Goal: Task Accomplishment & Management: Complete application form

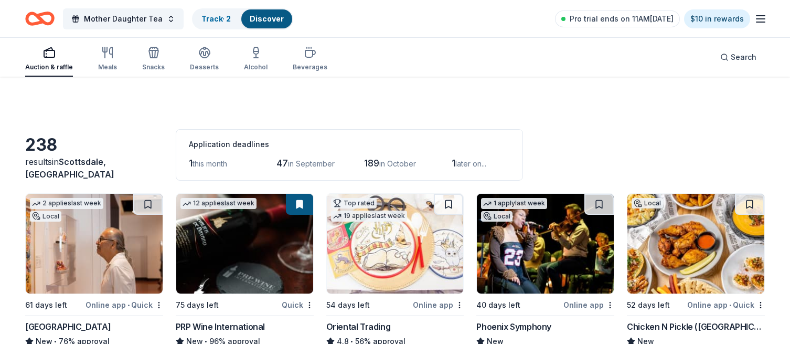
scroll to position [511, 0]
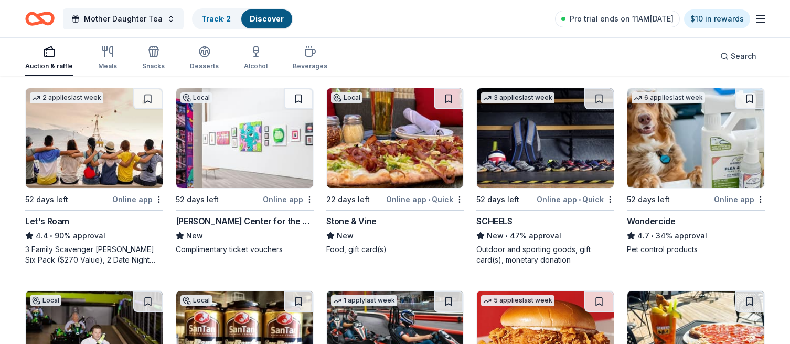
click at [54, 67] on div "Auction & raffle" at bounding box center [49, 66] width 48 height 8
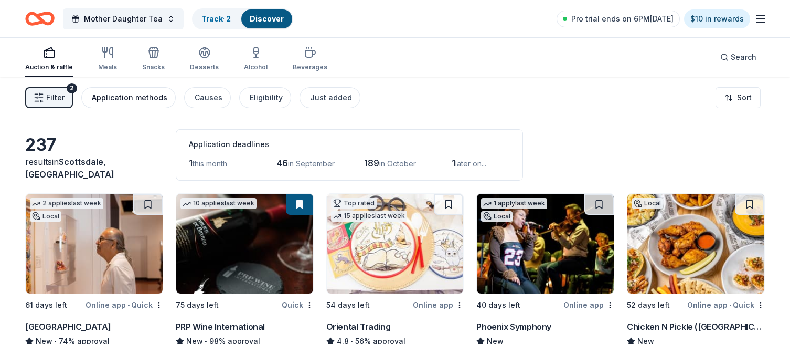
click at [144, 96] on div "Application methods" at bounding box center [130, 97] width 76 height 13
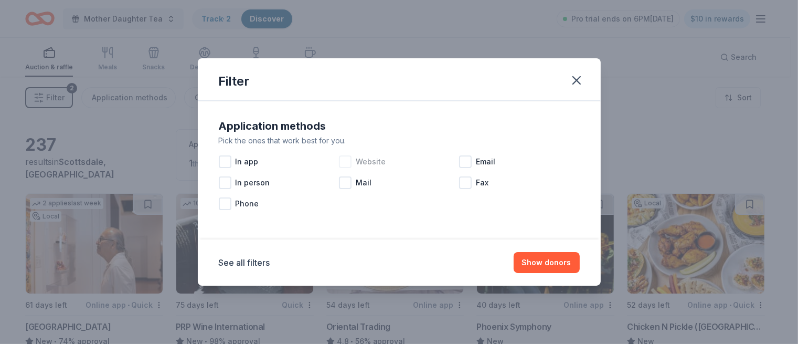
click at [348, 161] on div at bounding box center [345, 161] width 13 height 13
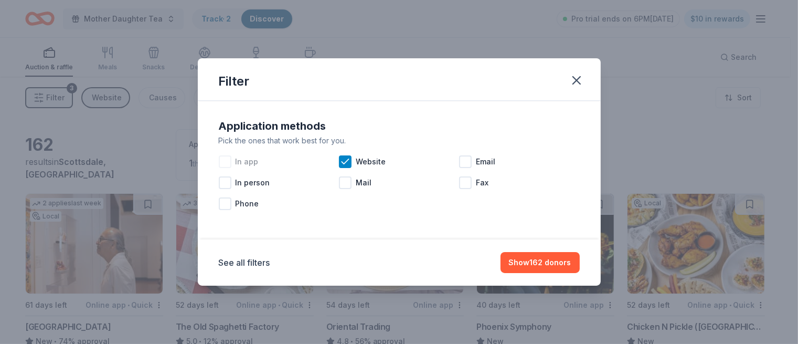
click at [227, 163] on div at bounding box center [225, 161] width 13 height 13
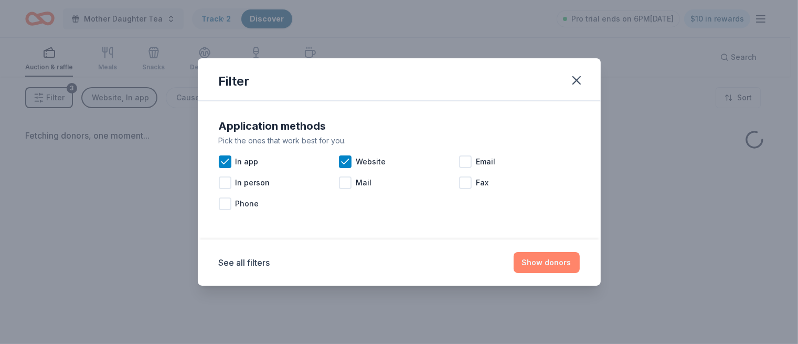
click at [554, 262] on button "Show donors" at bounding box center [547, 262] width 66 height 21
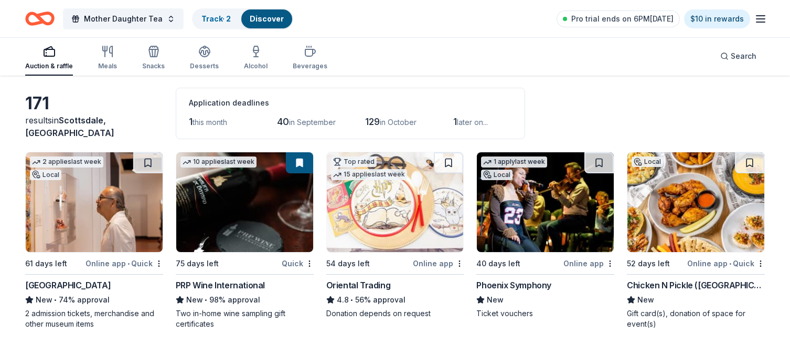
scroll to position [43, 0]
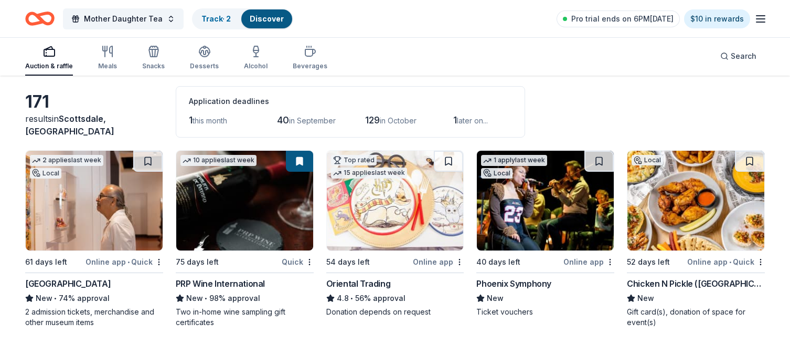
click at [209, 121] on span "this month" at bounding box center [210, 120] width 35 height 9
click at [190, 121] on span "1" at bounding box center [191, 119] width 4 height 11
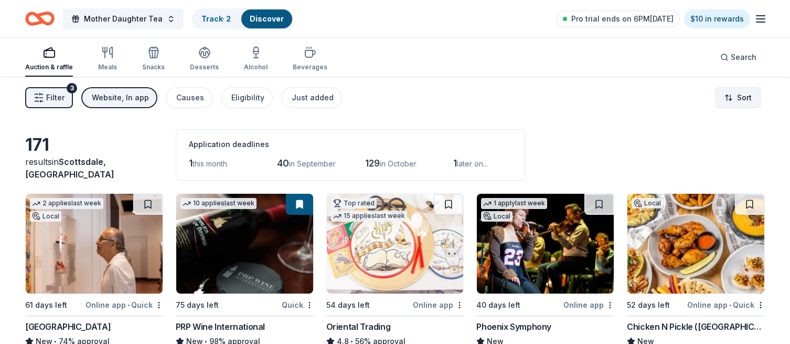
click at [734, 95] on html "Mother Daughter Tea Track · 2 Discover Pro trial ends on 6PM, 8/18 $10 in rewar…" at bounding box center [395, 172] width 790 height 344
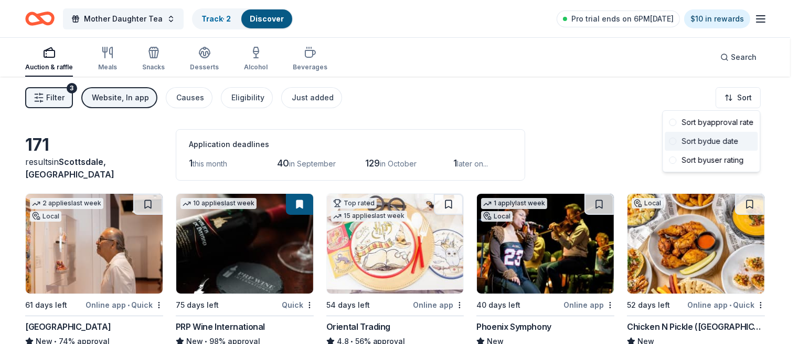
click at [703, 144] on div "Sort by due date" at bounding box center [711, 141] width 93 height 19
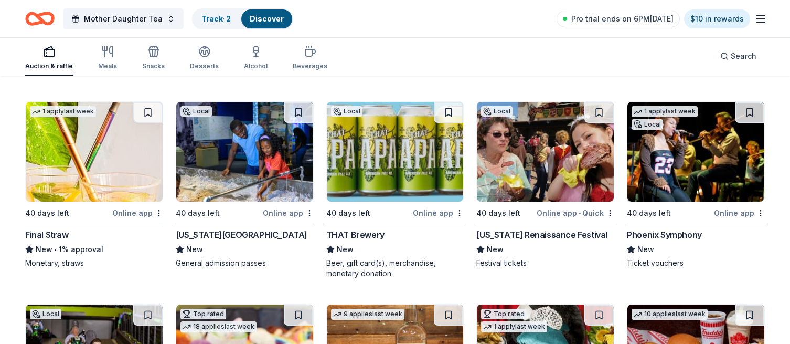
scroll to position [1508, 0]
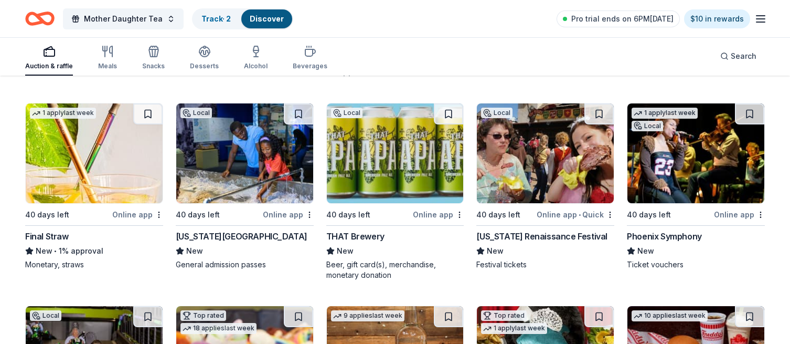
click at [568, 173] on img at bounding box center [545, 153] width 137 height 100
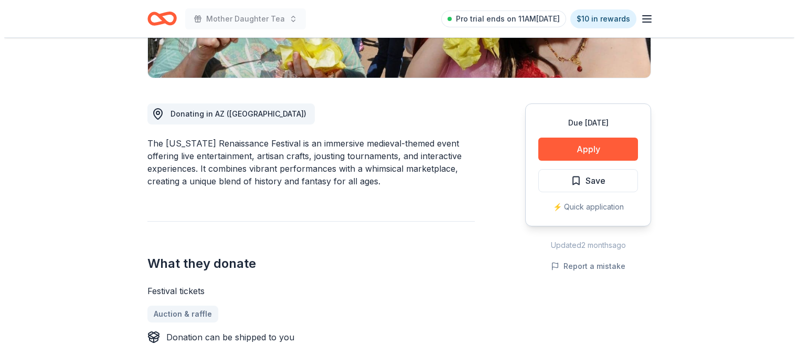
scroll to position [240, 0]
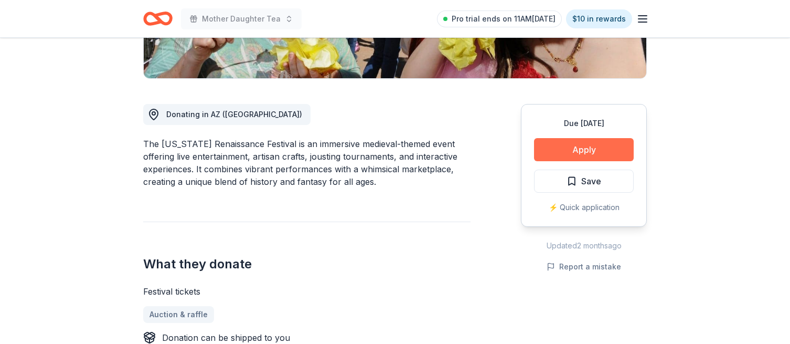
click at [581, 153] on button "Apply" at bounding box center [584, 149] width 100 height 23
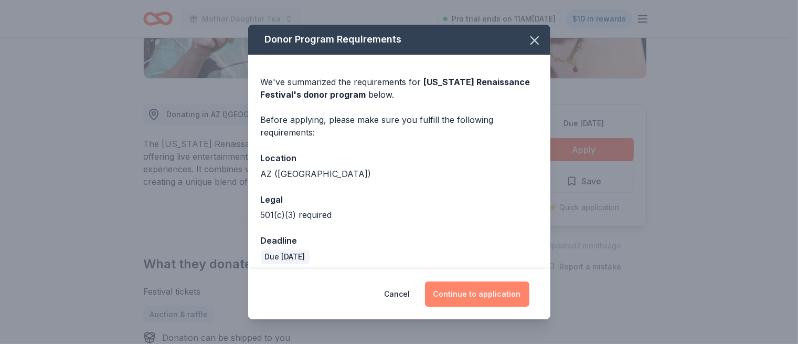
click at [475, 293] on button "Continue to application" at bounding box center [477, 293] width 104 height 25
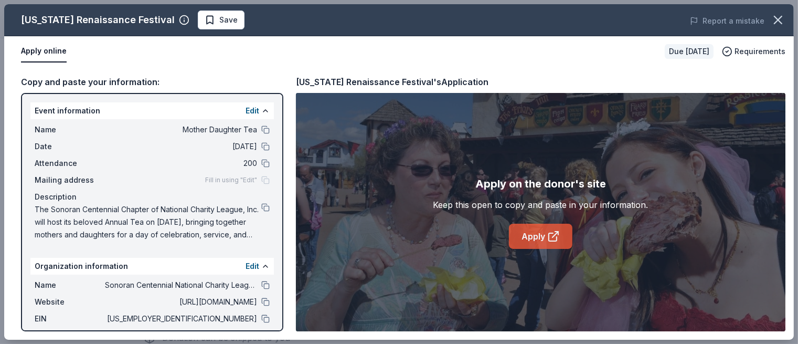
click at [544, 241] on link "Apply" at bounding box center [540, 236] width 63 height 25
click at [261, 302] on button at bounding box center [265, 302] width 8 height 8
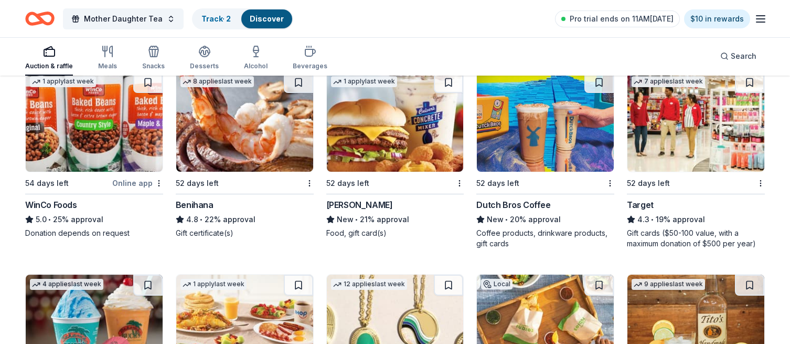
scroll to position [1121, 0]
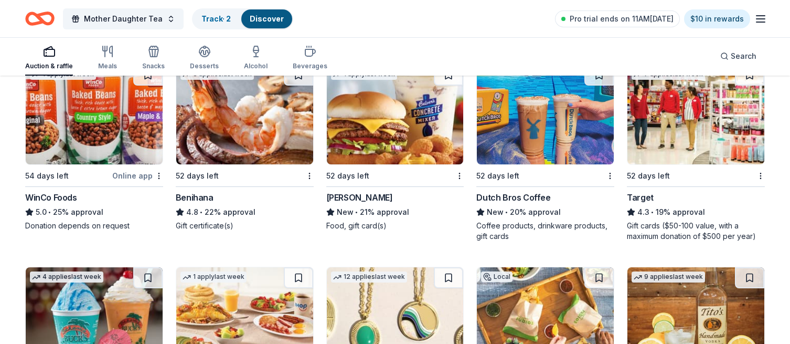
click at [232, 139] on img at bounding box center [244, 115] width 137 height 100
click at [391, 140] on img at bounding box center [395, 115] width 137 height 100
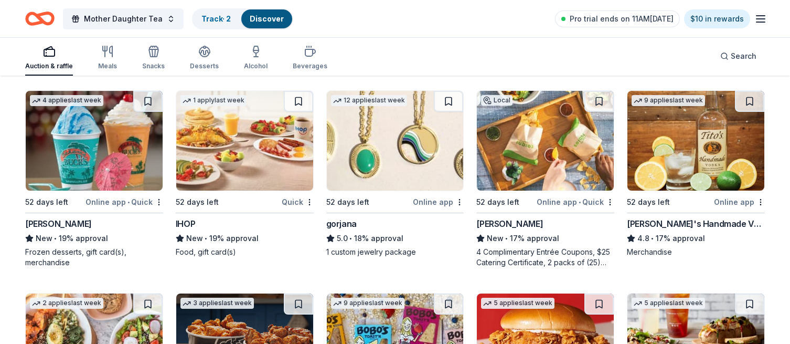
scroll to position [1303, 0]
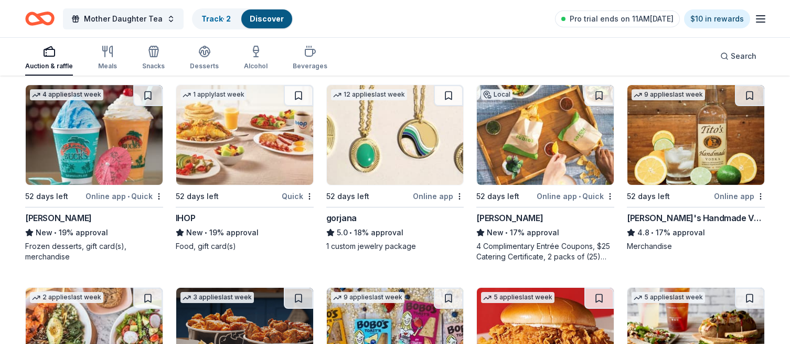
click at [371, 178] on img at bounding box center [395, 135] width 137 height 100
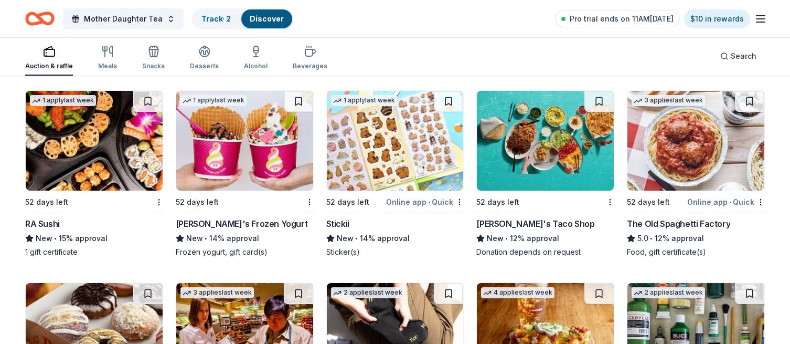
scroll to position [1897, 0]
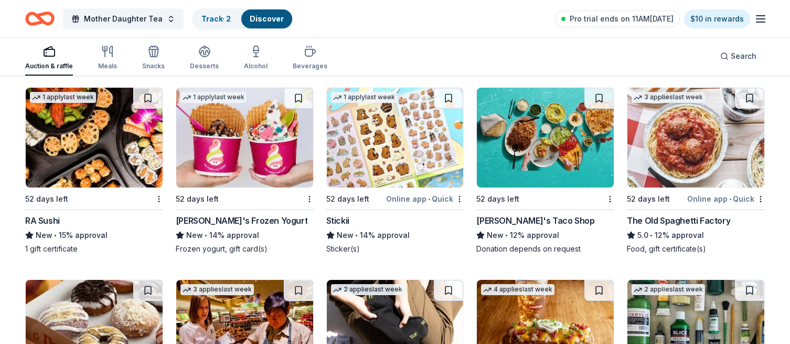
click at [84, 140] on img at bounding box center [94, 138] width 137 height 100
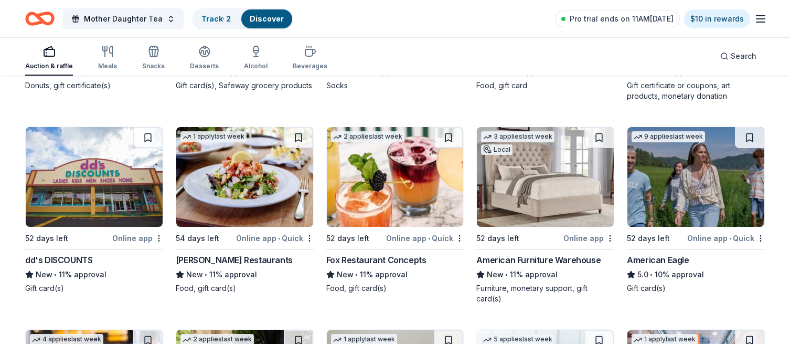
scroll to position [2250, 0]
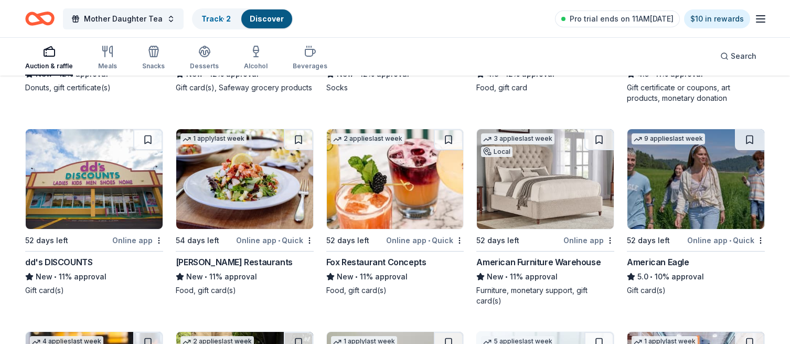
click at [548, 190] on img at bounding box center [545, 179] width 137 height 100
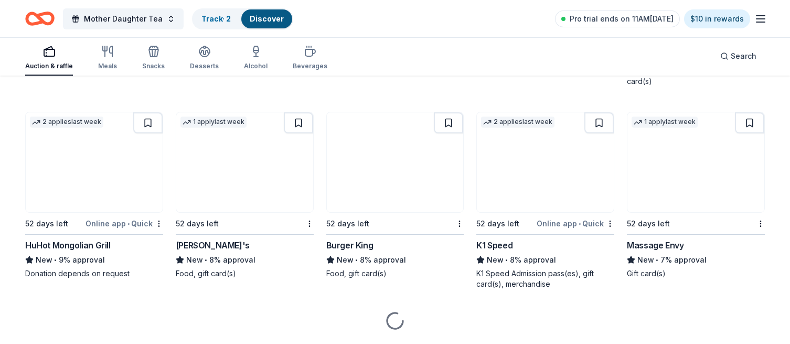
scroll to position [2678, 0]
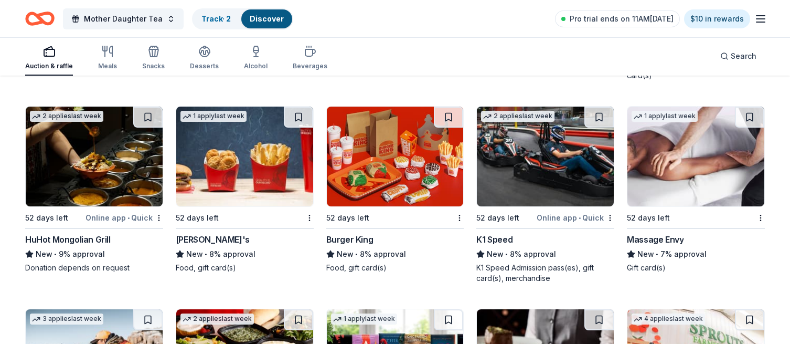
click at [697, 176] on img at bounding box center [696, 157] width 137 height 100
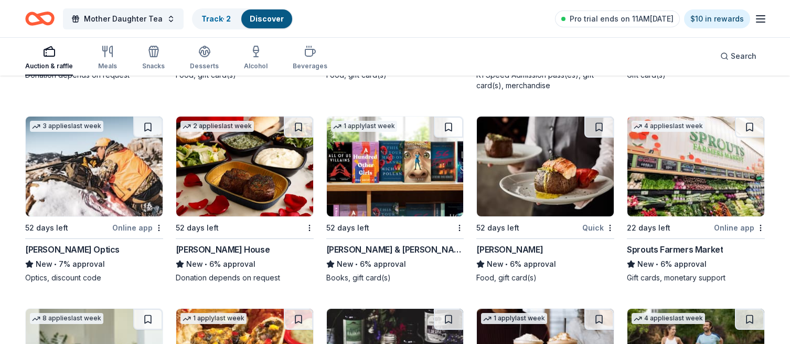
scroll to position [2886, 0]
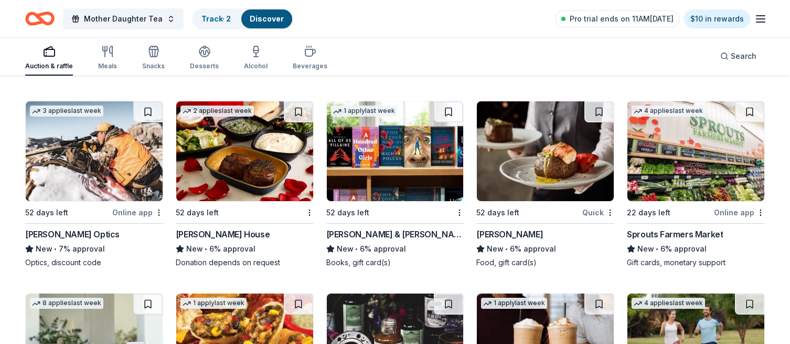
click at [235, 162] on img at bounding box center [244, 151] width 137 height 100
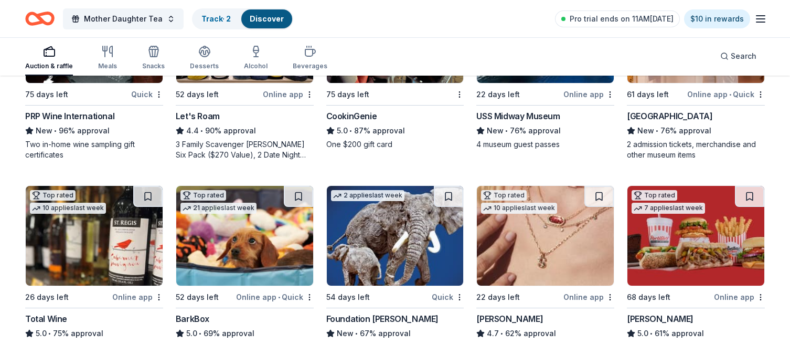
scroll to position [0, 0]
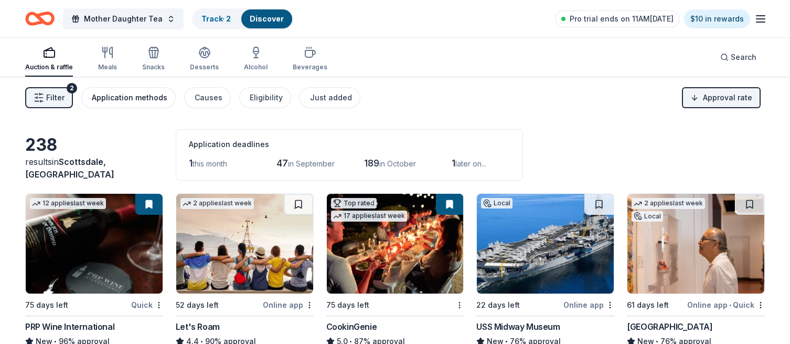
click at [149, 103] on div "Application methods" at bounding box center [130, 97] width 76 height 13
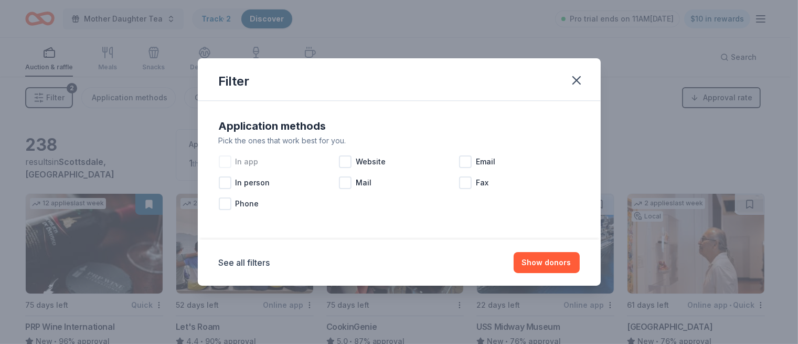
drag, startPoint x: 226, startPoint y: 163, endPoint x: 233, endPoint y: 161, distance: 7.1
click at [227, 163] on div at bounding box center [225, 161] width 13 height 13
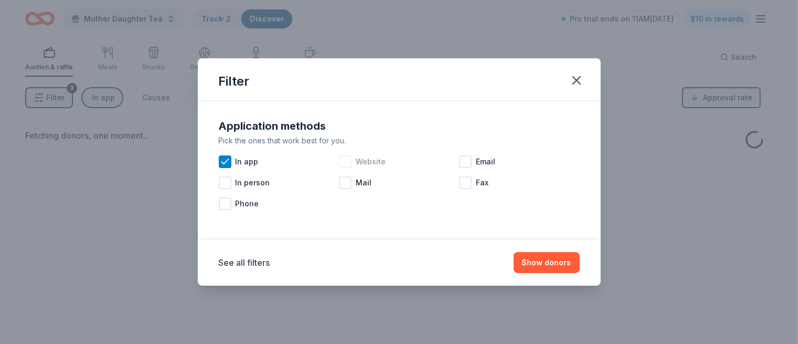
click at [348, 163] on div at bounding box center [345, 161] width 13 height 13
click at [550, 264] on button "Show donors" at bounding box center [547, 262] width 66 height 21
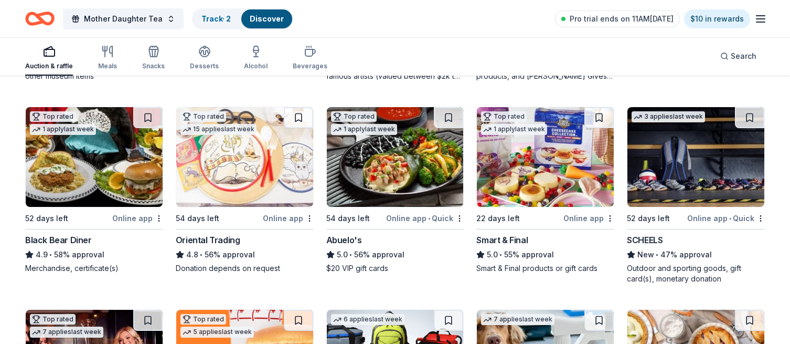
scroll to position [493, 0]
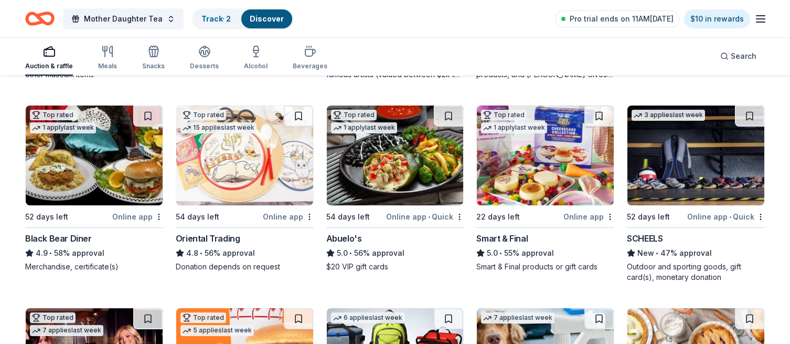
click at [75, 188] on img at bounding box center [94, 155] width 137 height 100
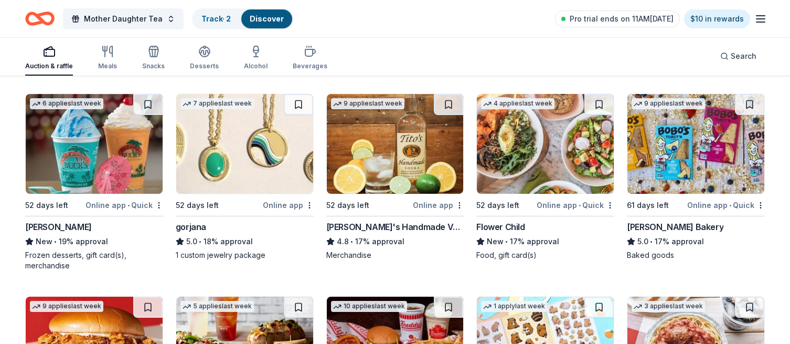
scroll to position [1105, 0]
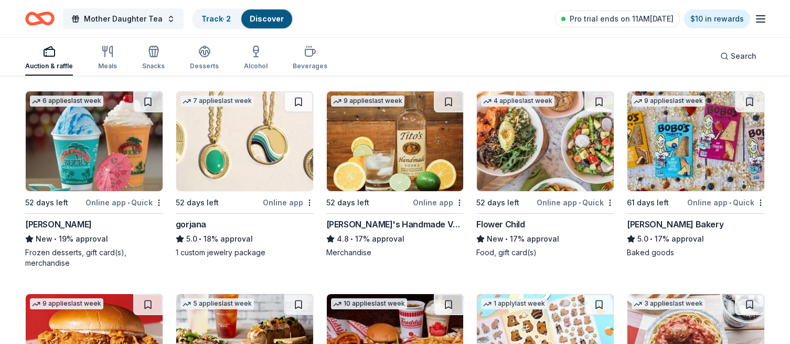
click at [544, 171] on img at bounding box center [545, 141] width 137 height 100
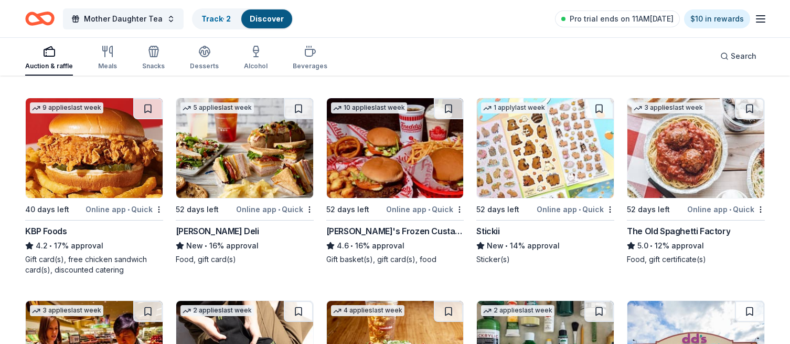
scroll to position [1303, 0]
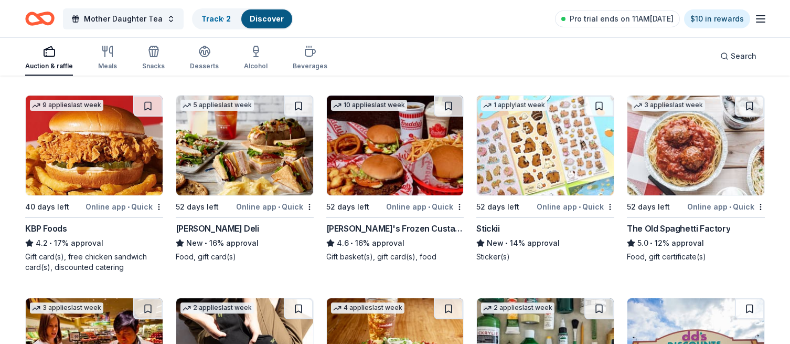
click at [533, 182] on img at bounding box center [545, 145] width 137 height 100
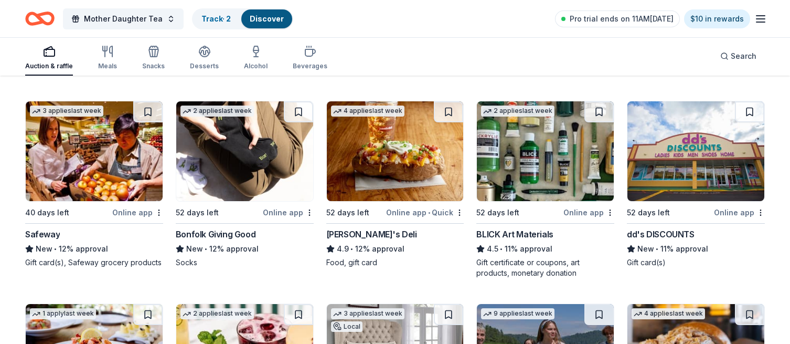
scroll to position [1507, 0]
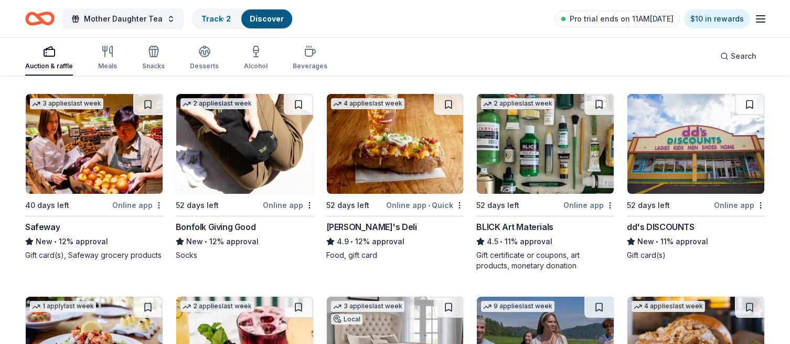
click at [241, 177] on img at bounding box center [244, 144] width 137 height 100
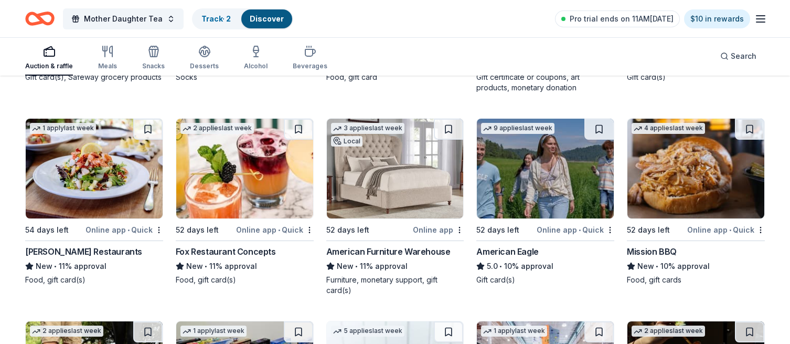
scroll to position [1703, 0]
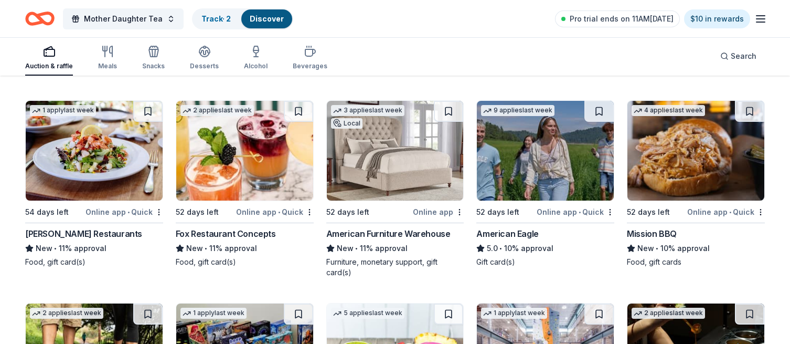
click at [238, 195] on img at bounding box center [244, 151] width 137 height 100
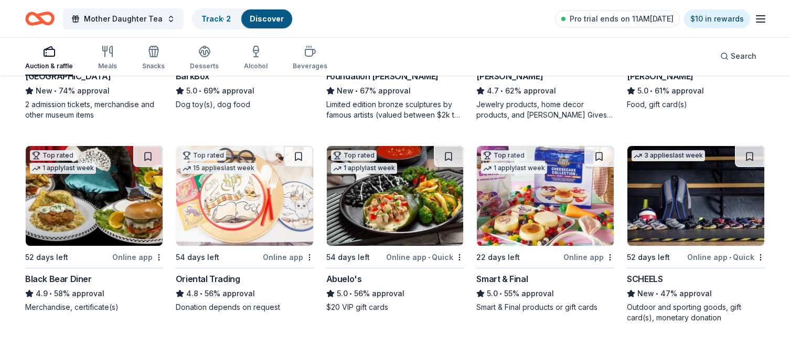
scroll to position [454, 0]
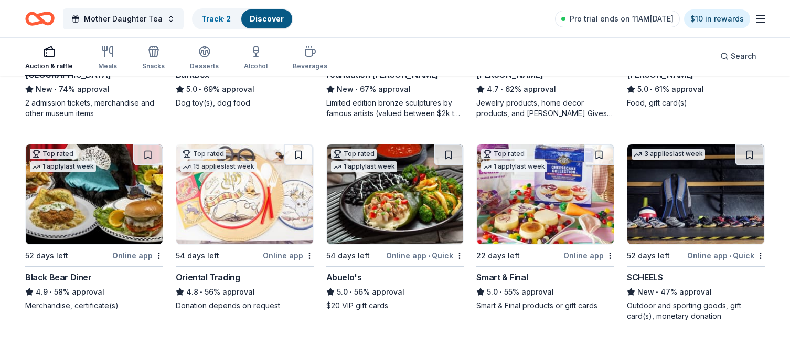
click at [409, 218] on img at bounding box center [395, 194] width 137 height 100
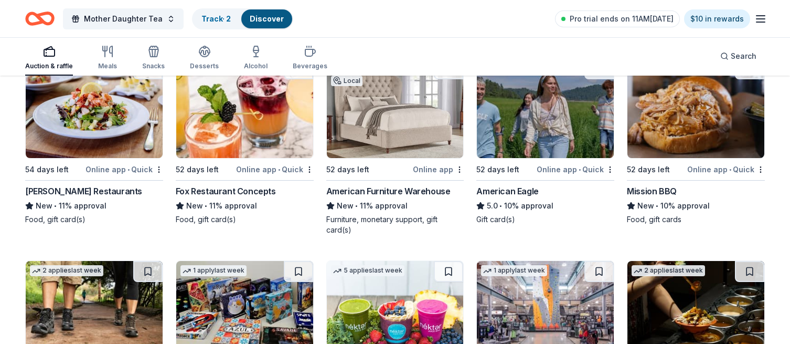
scroll to position [1750, 0]
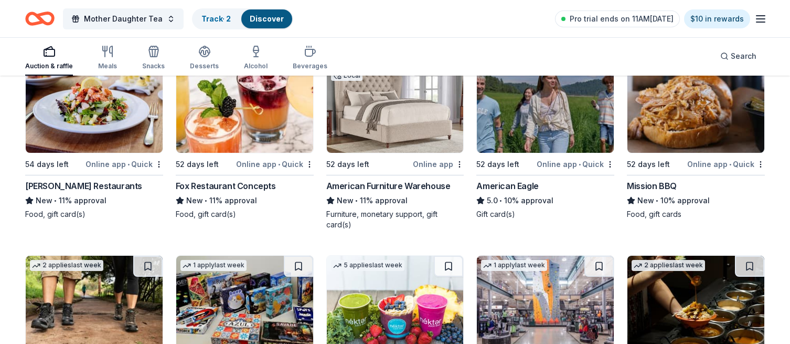
click at [82, 184] on div "Cameron Mitchell Restaurants" at bounding box center [83, 185] width 117 height 13
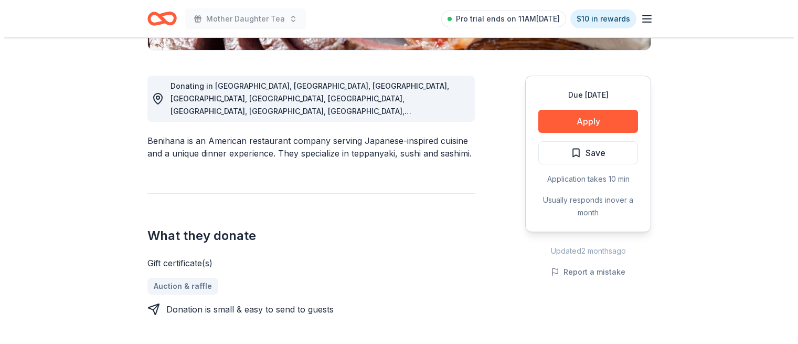
scroll to position [266, 0]
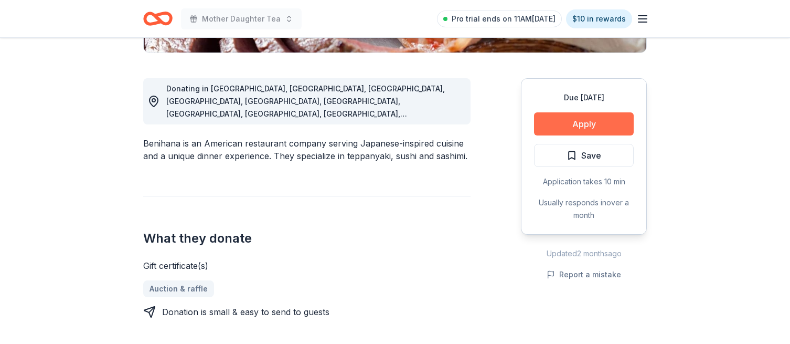
click at [590, 126] on button "Apply" at bounding box center [584, 123] width 100 height 23
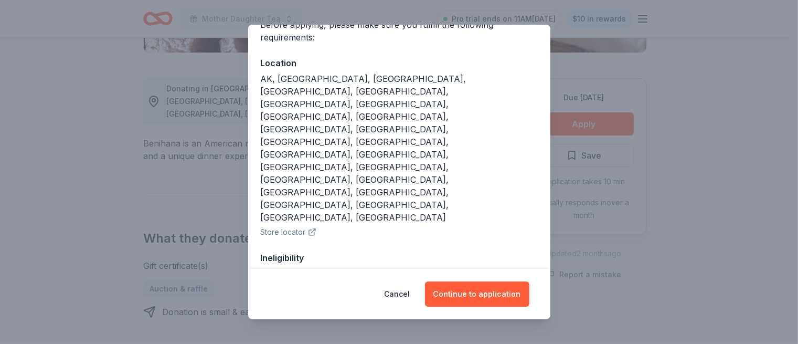
scroll to position [101, 0]
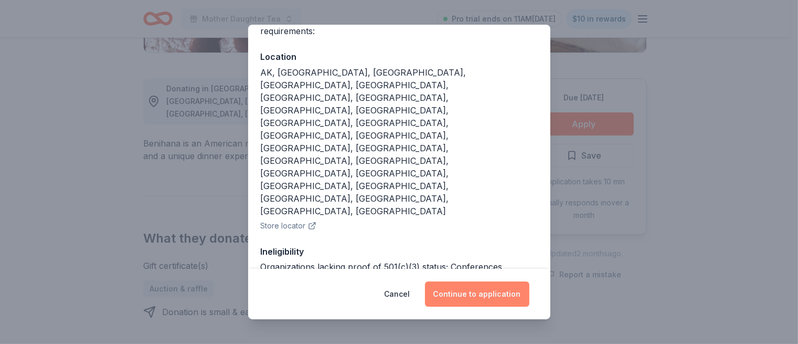
click at [480, 290] on button "Continue to application" at bounding box center [477, 293] width 104 height 25
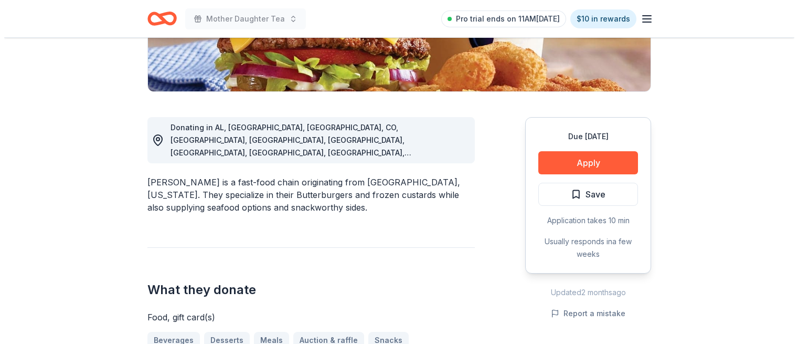
scroll to position [228, 0]
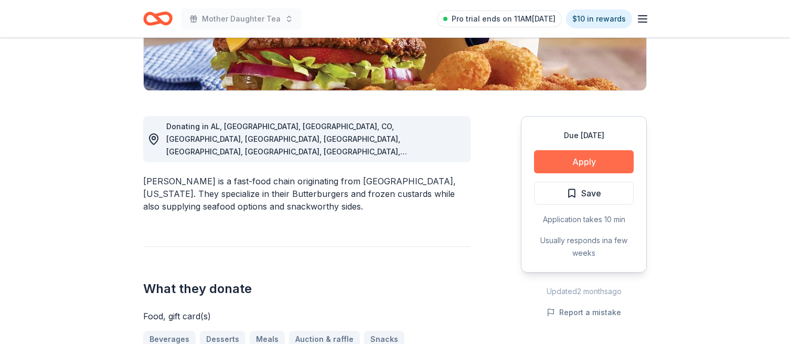
click at [580, 160] on button "Apply" at bounding box center [584, 161] width 100 height 23
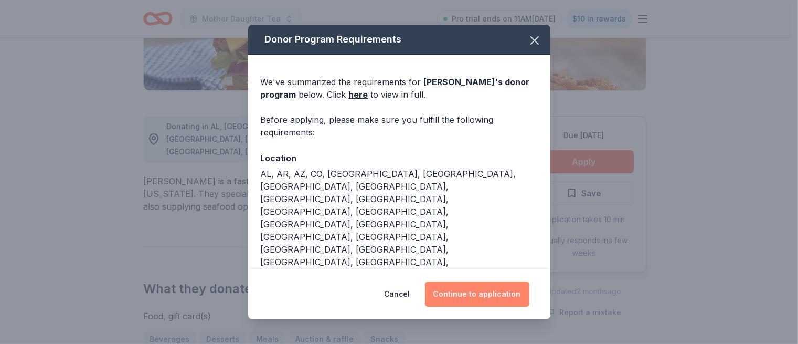
click at [492, 293] on button "Continue to application" at bounding box center [477, 293] width 104 height 25
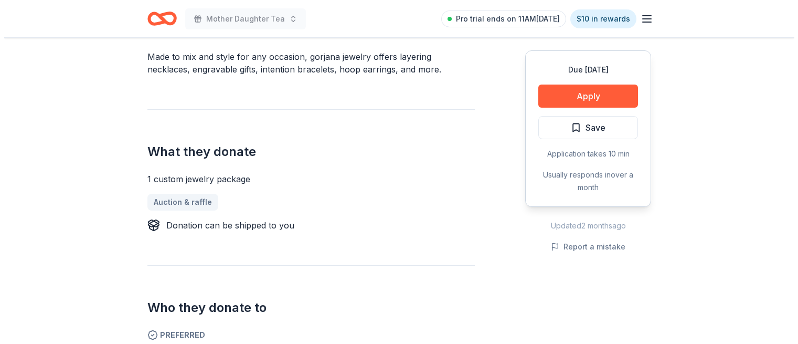
scroll to position [284, 0]
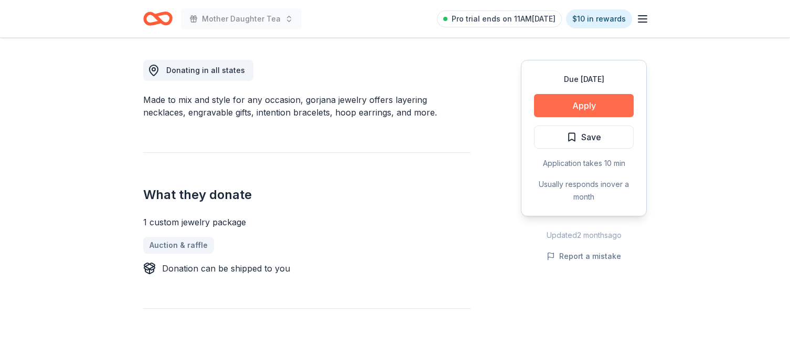
click at [598, 105] on button "Apply" at bounding box center [584, 105] width 100 height 23
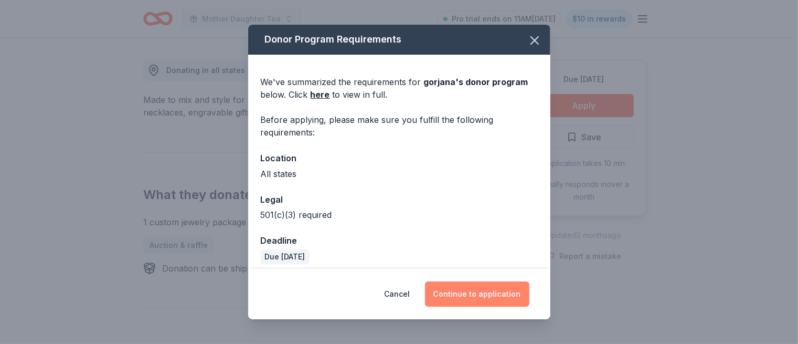
click at [487, 292] on button "Continue to application" at bounding box center [477, 293] width 104 height 25
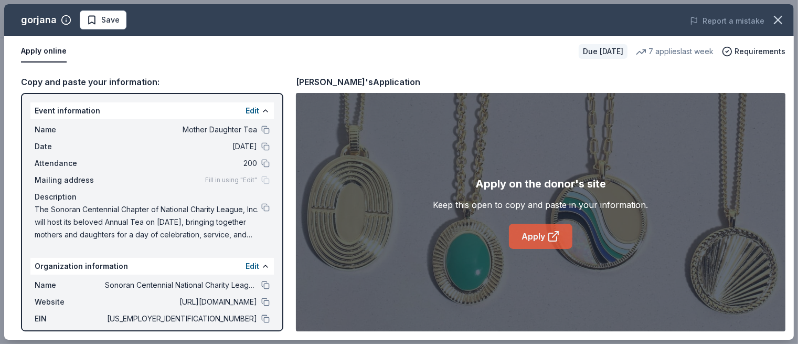
click at [539, 236] on link "Apply" at bounding box center [540, 236] width 63 height 25
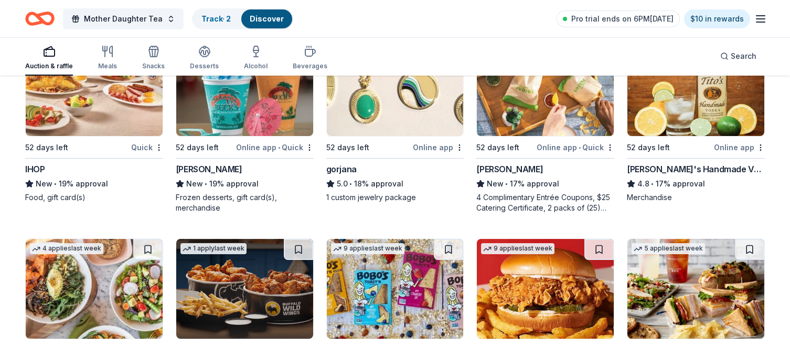
scroll to position [1363, 0]
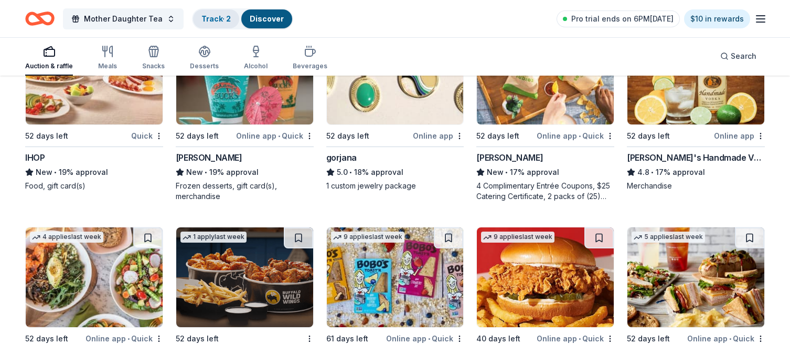
click at [217, 17] on link "Track · 2" at bounding box center [215, 18] width 29 height 9
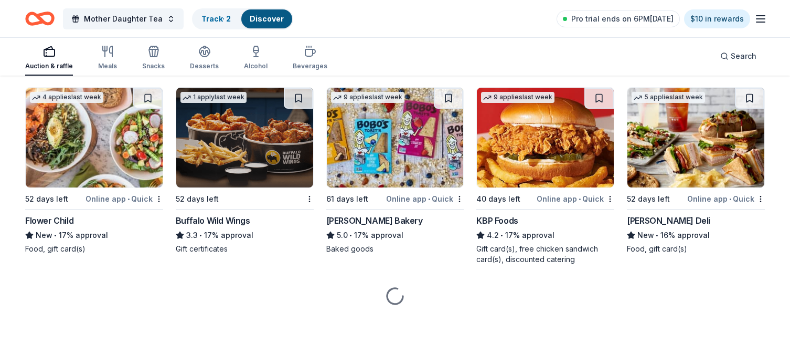
scroll to position [1506, 0]
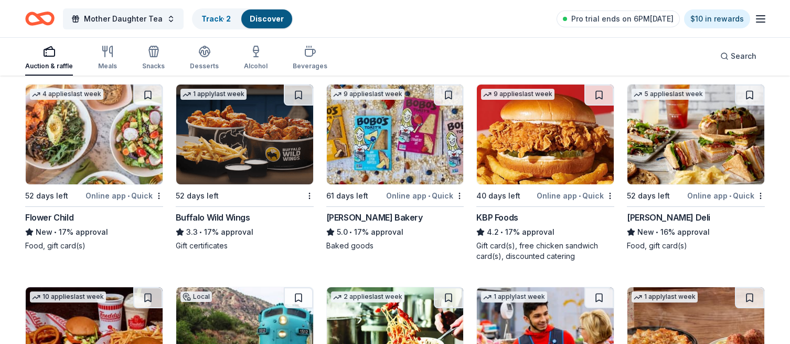
click at [394, 144] on img at bounding box center [395, 134] width 137 height 100
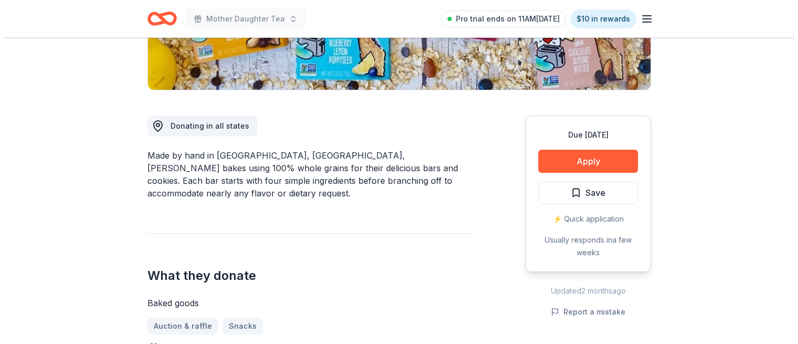
scroll to position [216, 0]
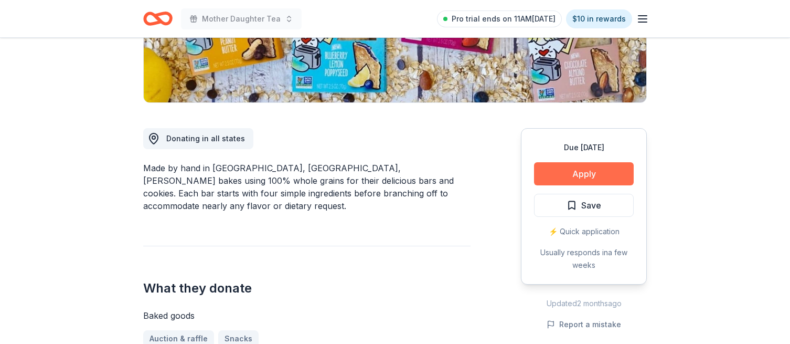
click at [577, 174] on button "Apply" at bounding box center [584, 173] width 100 height 23
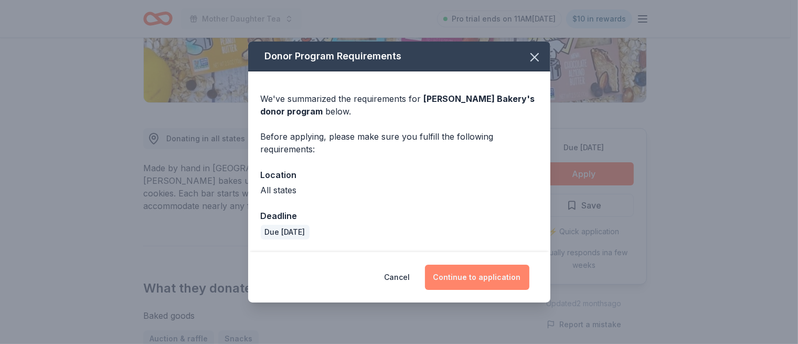
click at [486, 273] on button "Continue to application" at bounding box center [477, 276] width 104 height 25
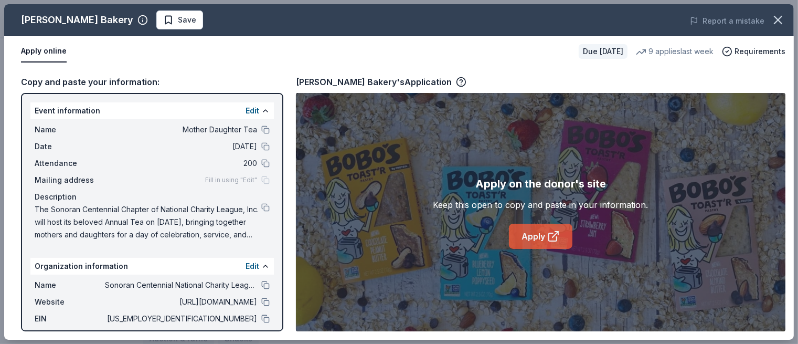
click at [538, 237] on link "Apply" at bounding box center [540, 236] width 63 height 25
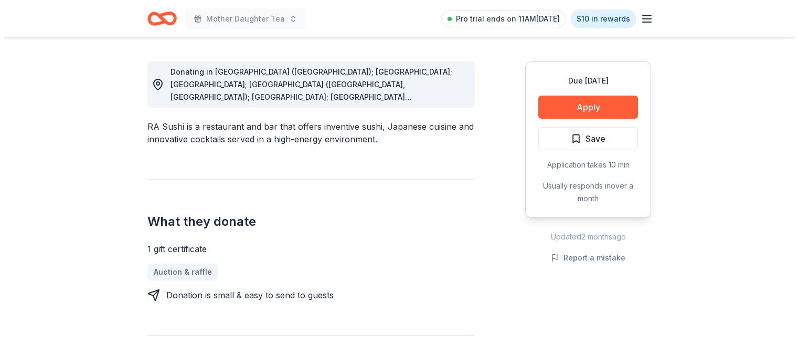
scroll to position [286, 0]
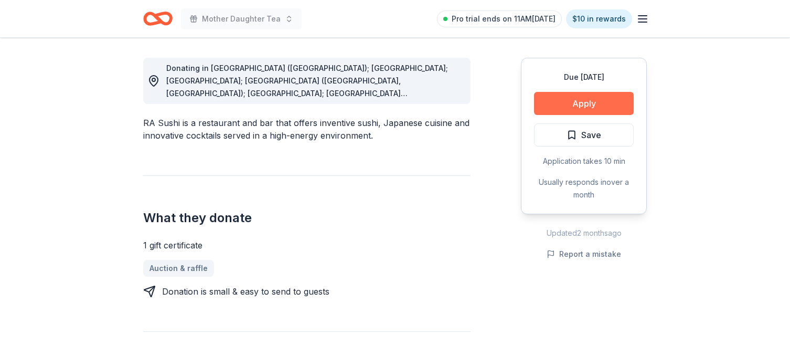
click at [583, 109] on button "Apply" at bounding box center [584, 103] width 100 height 23
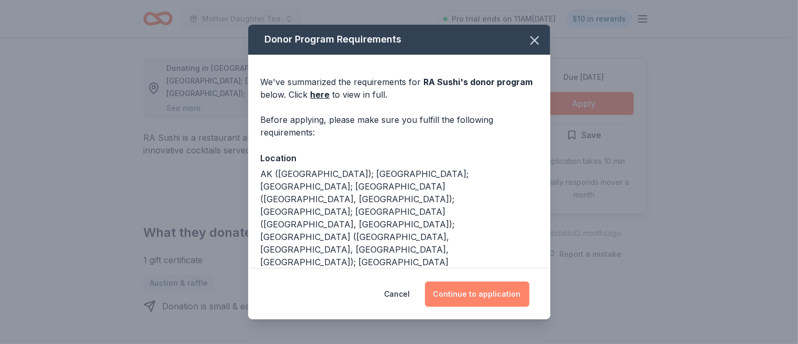
click at [474, 294] on button "Continue to application" at bounding box center [477, 293] width 104 height 25
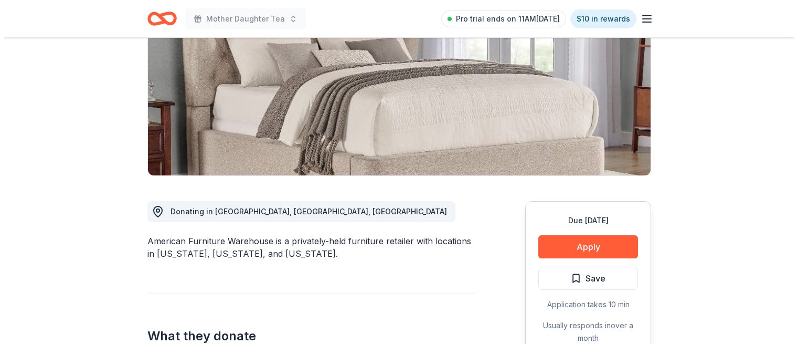
scroll to position [207, 0]
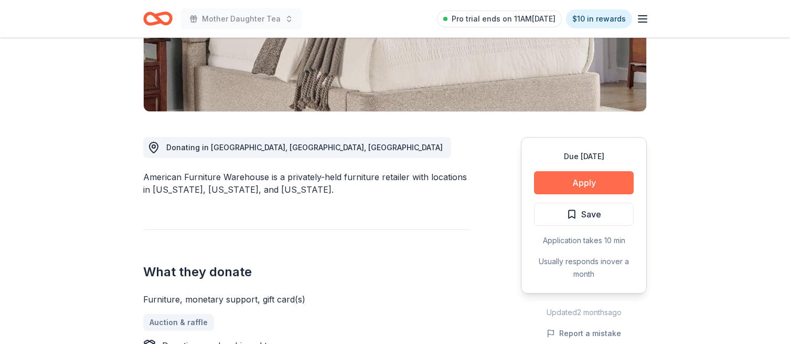
click at [587, 181] on button "Apply" at bounding box center [584, 182] width 100 height 23
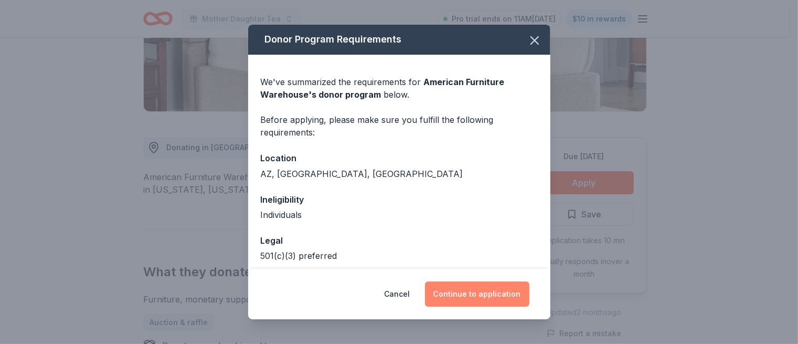
click at [497, 295] on button "Continue to application" at bounding box center [477, 293] width 104 height 25
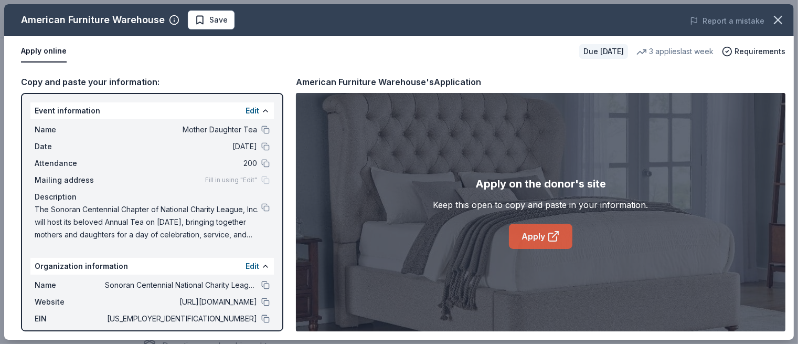
click at [551, 239] on icon at bounding box center [553, 236] width 13 height 13
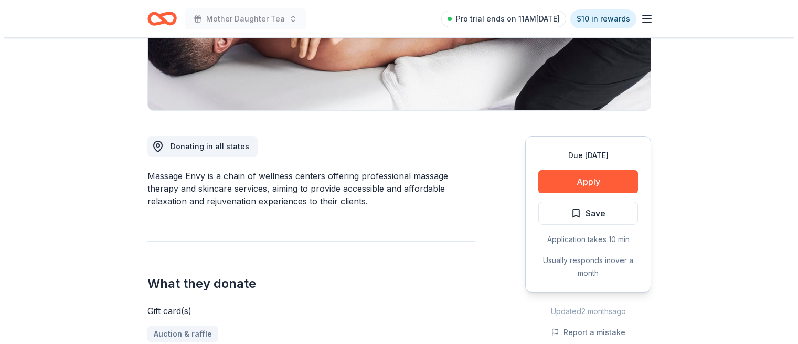
scroll to position [219, 0]
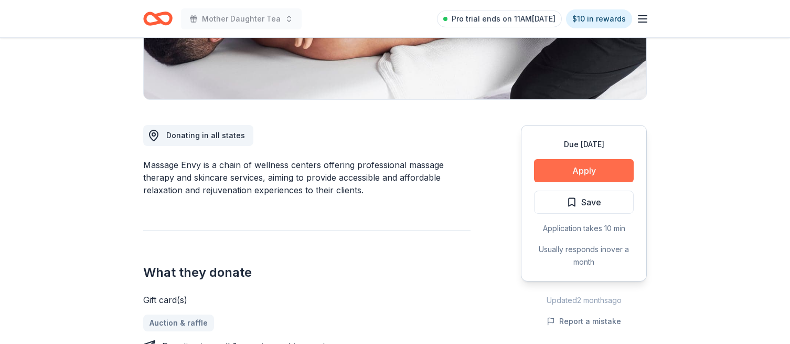
click at [572, 165] on button "Apply" at bounding box center [584, 170] width 100 height 23
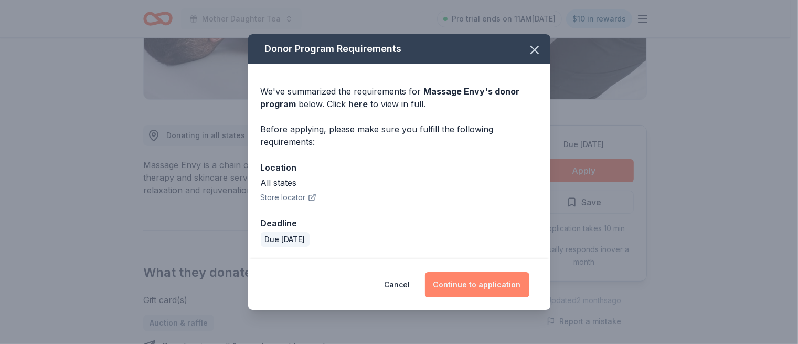
click at [484, 287] on button "Continue to application" at bounding box center [477, 284] width 104 height 25
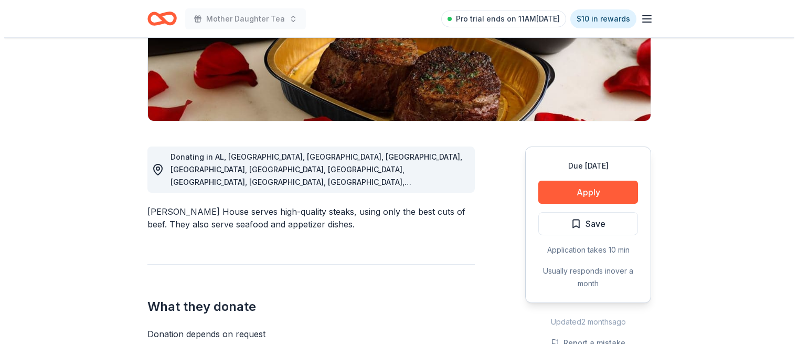
scroll to position [233, 0]
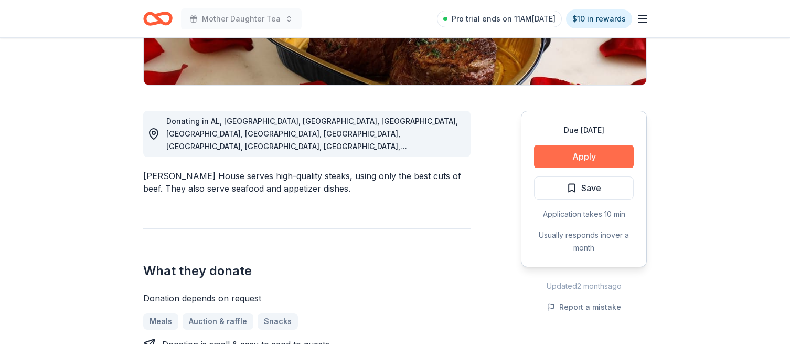
click at [577, 158] on button "Apply" at bounding box center [584, 156] width 100 height 23
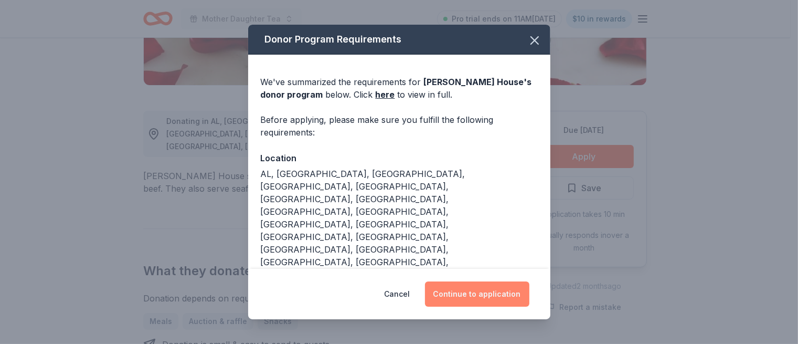
click at [469, 295] on button "Continue to application" at bounding box center [477, 293] width 104 height 25
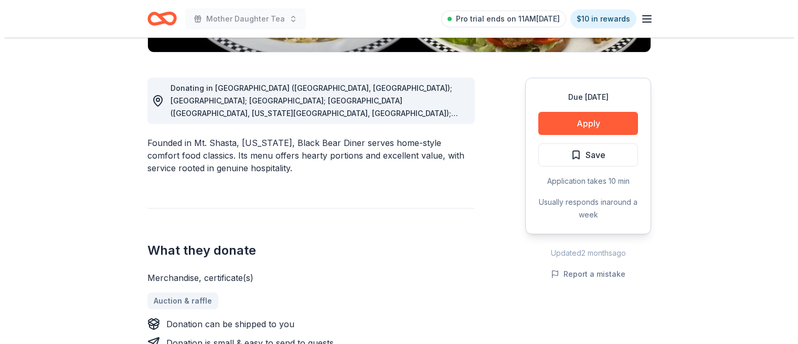
scroll to position [269, 0]
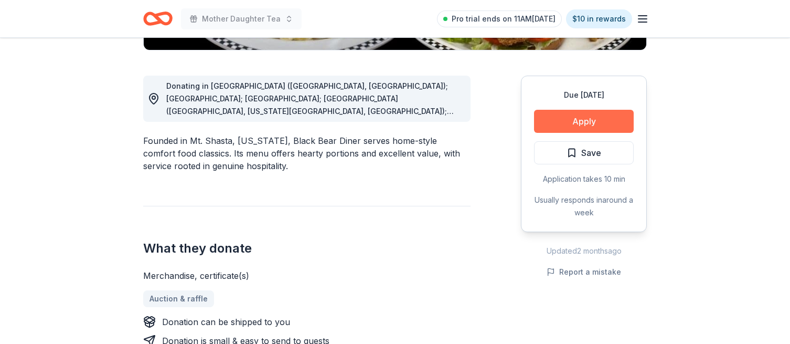
click at [589, 121] on button "Apply" at bounding box center [584, 121] width 100 height 23
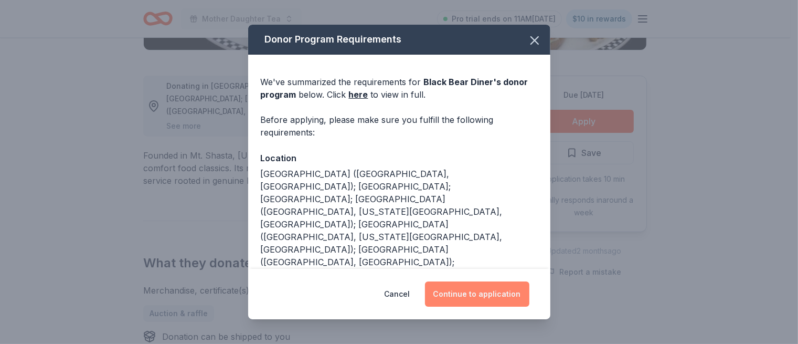
click at [476, 293] on button "Continue to application" at bounding box center [477, 293] width 104 height 25
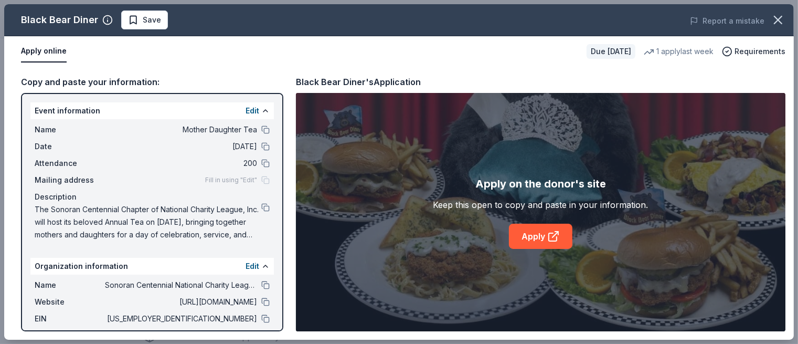
drag, startPoint x: 476, startPoint y: 293, endPoint x: 438, endPoint y: 229, distance: 74.9
click at [438, 229] on div "Apply on the donor's site Keep this open to copy and paste in your information.…" at bounding box center [540, 211] width 215 height 73
click at [537, 233] on link "Apply" at bounding box center [540, 236] width 63 height 25
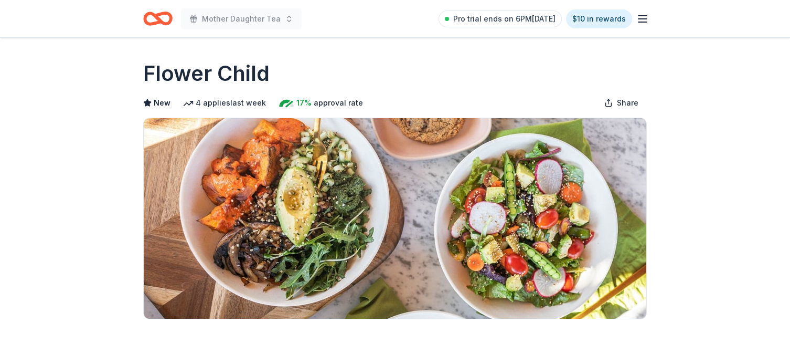
drag, startPoint x: 0, startPoint y: 0, endPoint x: 697, endPoint y: 195, distance: 723.5
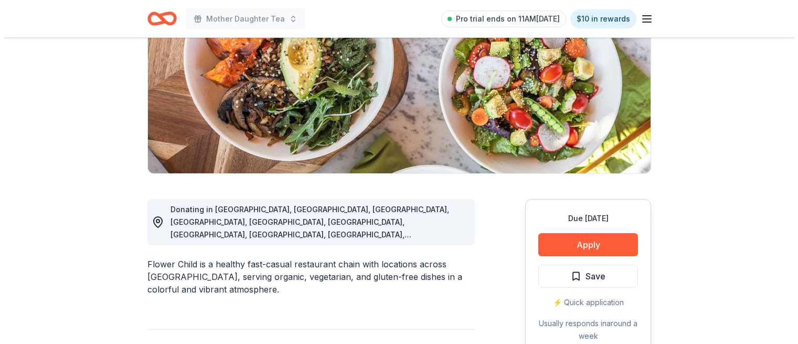
scroll to position [167, 0]
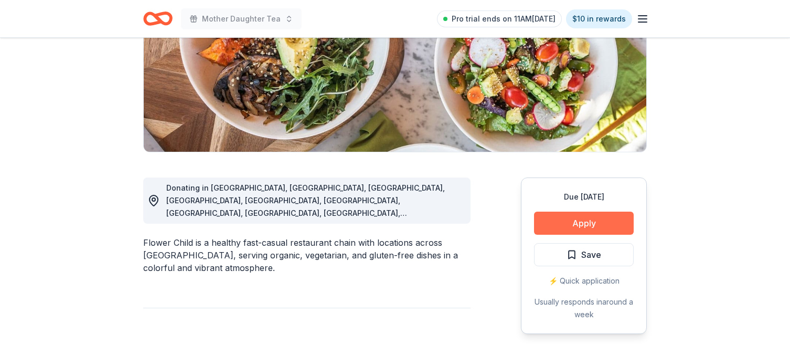
click at [580, 218] on button "Apply" at bounding box center [584, 222] width 100 height 23
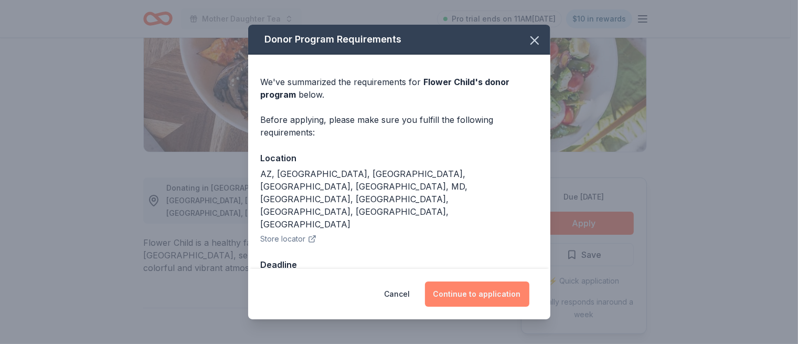
click at [493, 281] on button "Continue to application" at bounding box center [477, 293] width 104 height 25
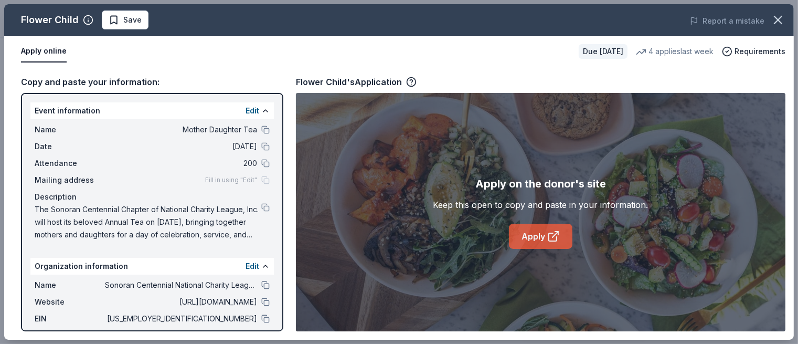
click at [534, 234] on link "Apply" at bounding box center [540, 236] width 63 height 25
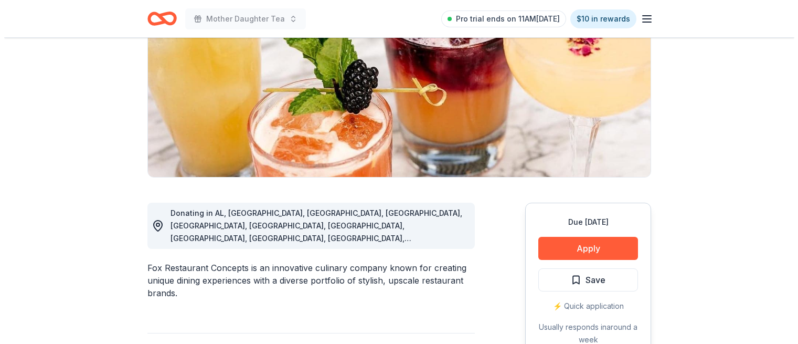
scroll to position [164, 0]
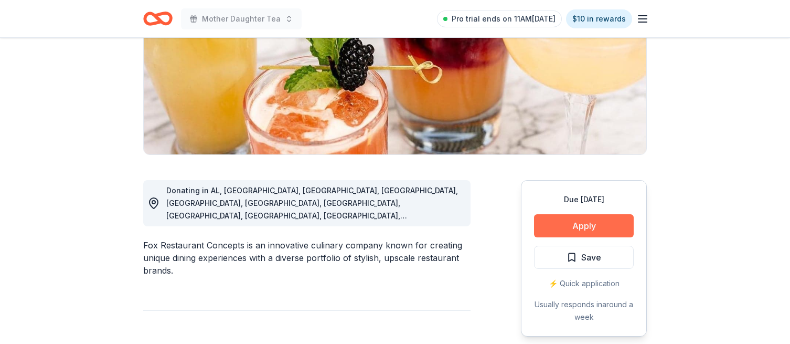
click at [588, 227] on button "Apply" at bounding box center [584, 225] width 100 height 23
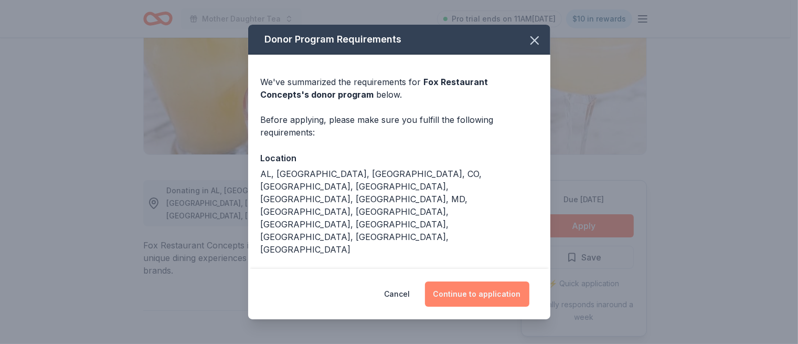
click at [491, 281] on button "Continue to application" at bounding box center [477, 293] width 104 height 25
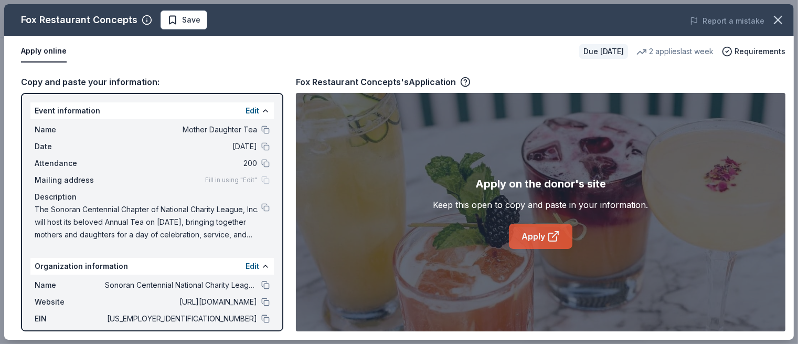
click at [548, 230] on icon at bounding box center [553, 236] width 13 height 13
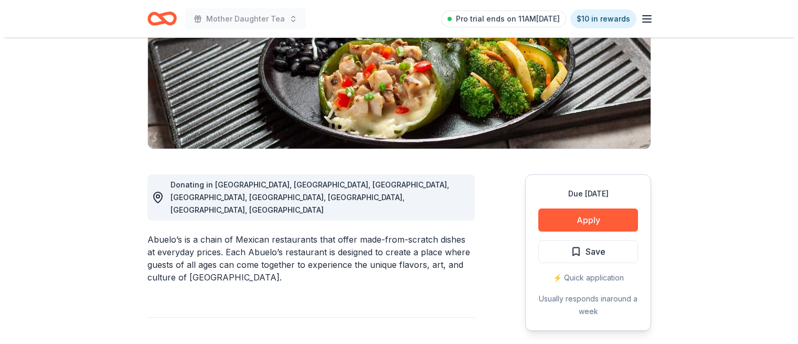
scroll to position [186, 0]
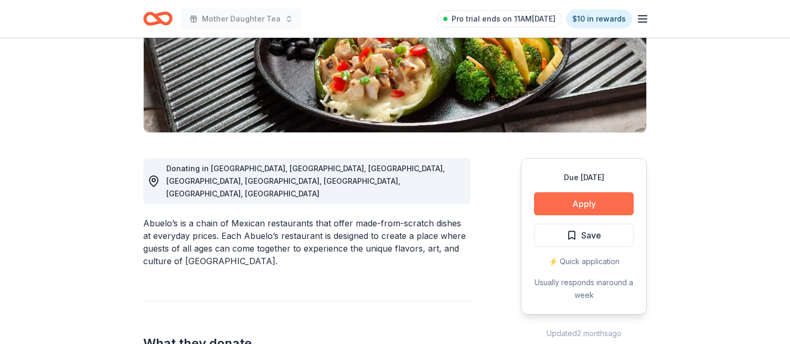
click at [593, 199] on button "Apply" at bounding box center [584, 203] width 100 height 23
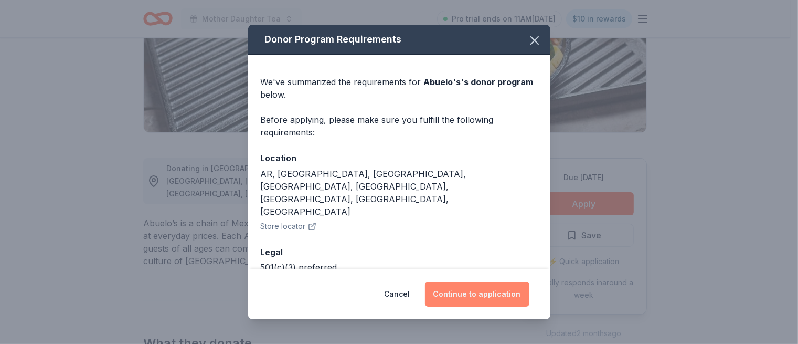
click at [483, 294] on button "Continue to application" at bounding box center [477, 293] width 104 height 25
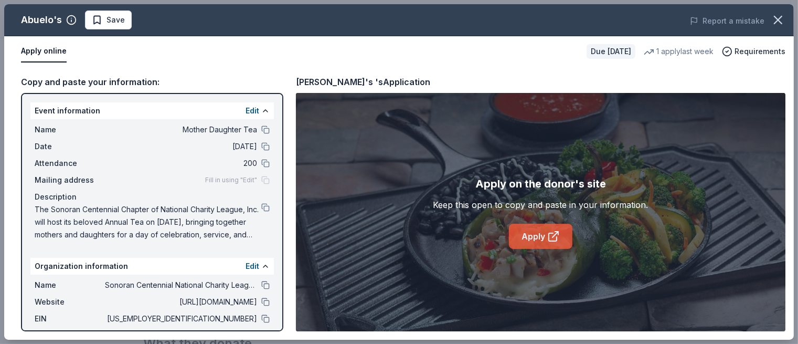
click at [541, 232] on link "Apply" at bounding box center [540, 236] width 63 height 25
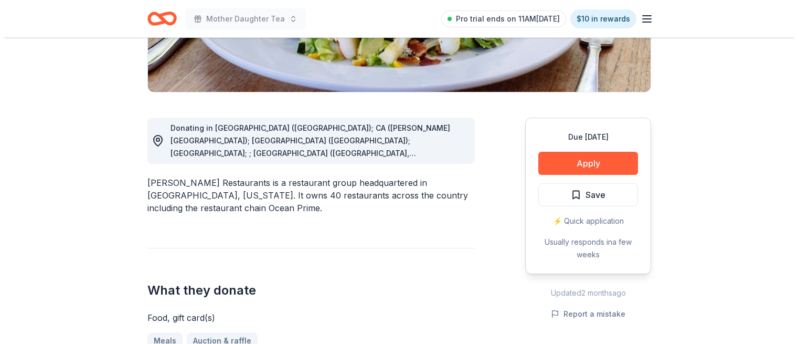
scroll to position [229, 0]
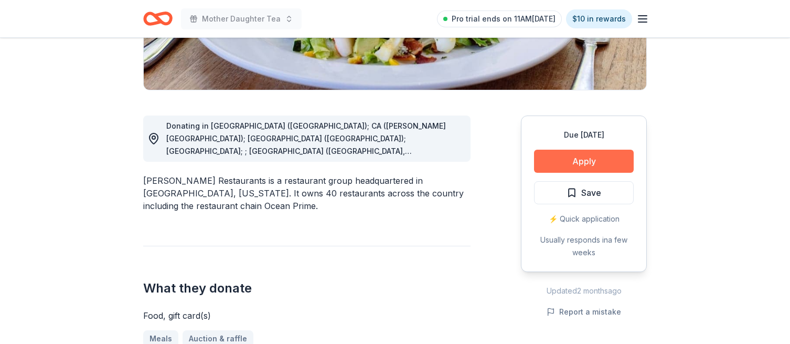
click at [588, 160] on button "Apply" at bounding box center [584, 161] width 100 height 23
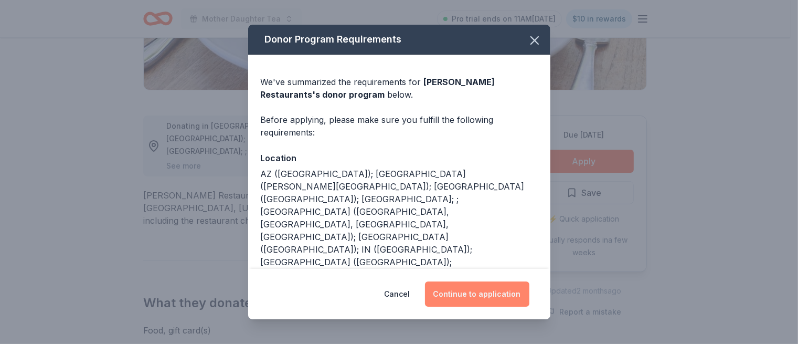
click at [495, 292] on button "Continue to application" at bounding box center [477, 293] width 104 height 25
